Goal: Check status: Check status

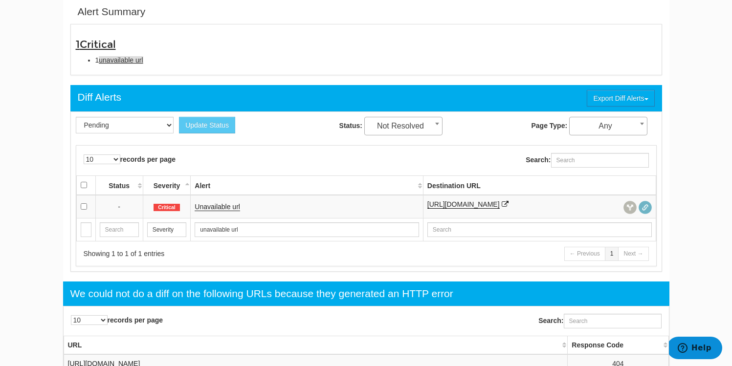
scroll to position [39, 0]
click at [210, 207] on link "Unavailable url" at bounding box center [217, 207] width 45 height 8
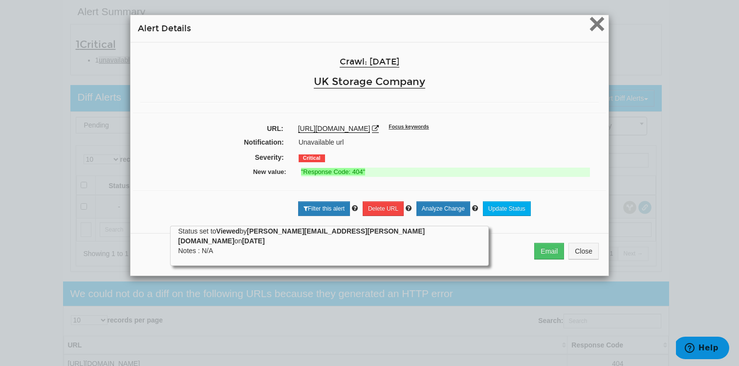
click at [597, 26] on span "×" at bounding box center [597, 23] width 17 height 33
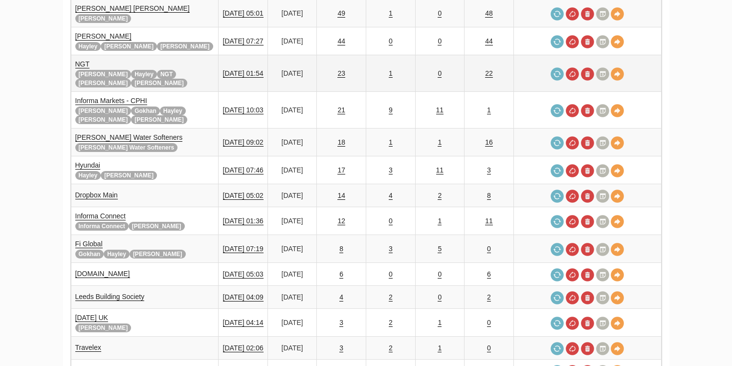
scroll to position [39, 0]
click at [81, 60] on link "NGT" at bounding box center [82, 64] width 15 height 8
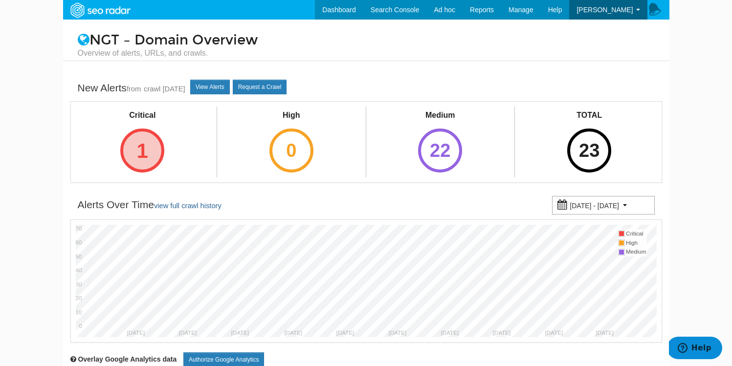
click at [145, 143] on div "1" at bounding box center [142, 151] width 44 height 44
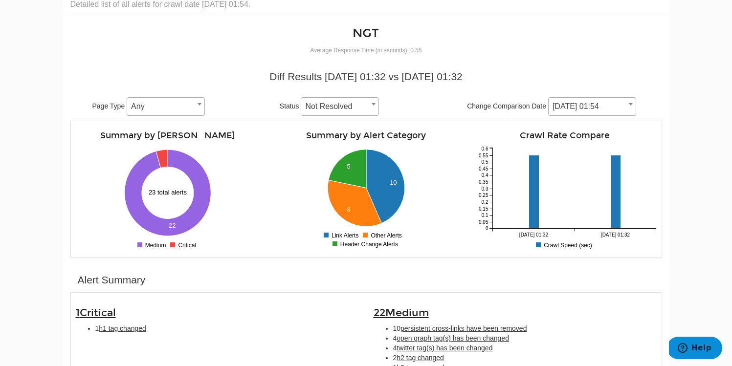
scroll to position [118, 0]
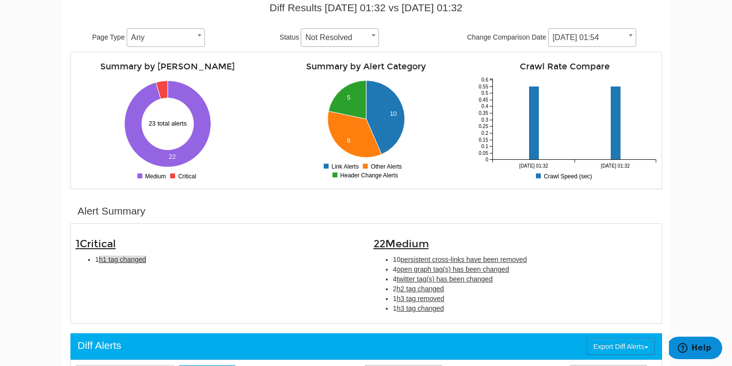
click at [113, 262] on span "h1 tag changed" at bounding box center [122, 260] width 47 height 8
type input "h1 tag changed"
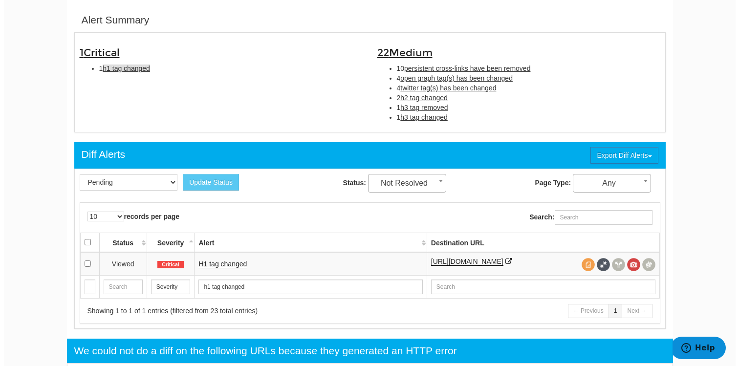
scroll to position [317, 0]
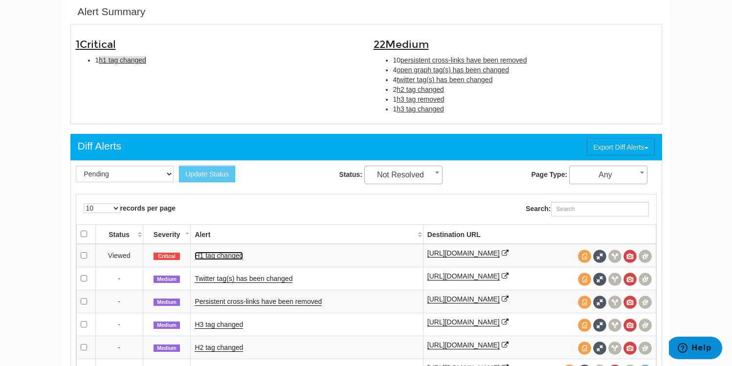
click at [223, 255] on link "H1 tag changed" at bounding box center [219, 256] width 48 height 8
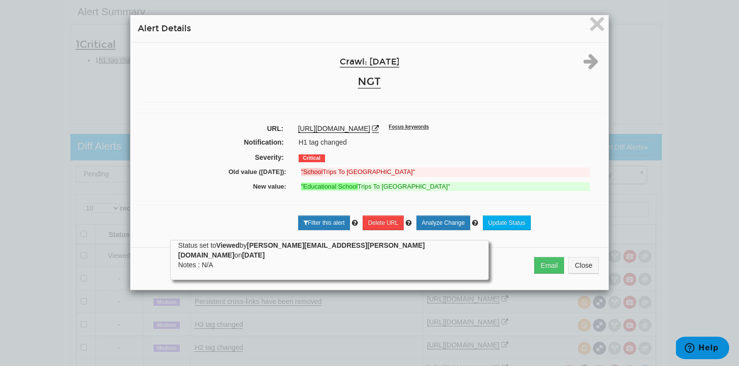
click at [436, 127] on div "https://www.ngttravel.com/school-trips/spain/ Focus keywords" at bounding box center [448, 129] width 301 height 10
click at [379, 127] on icon at bounding box center [375, 128] width 7 height 7
